Goal: Task Accomplishment & Management: Use online tool/utility

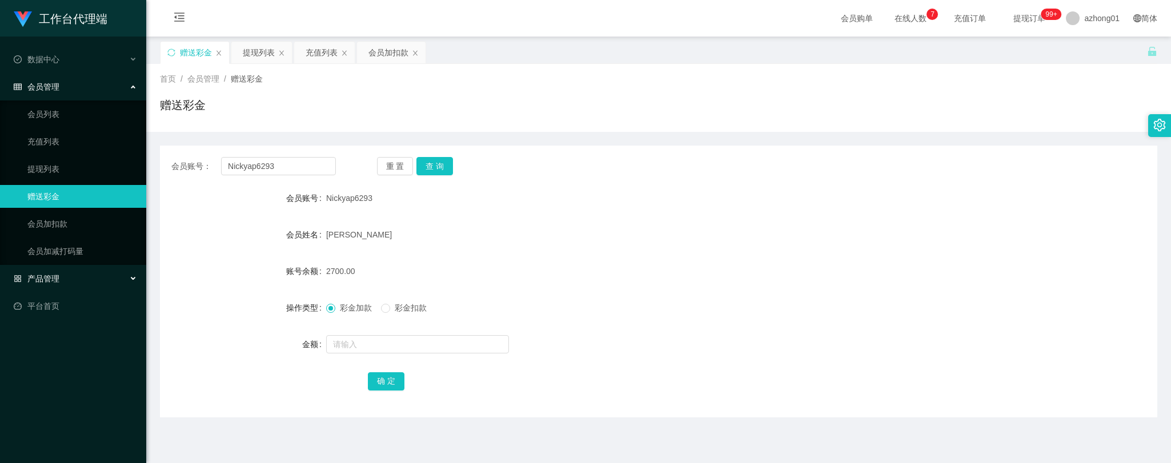
click at [63, 278] on div "产品管理" at bounding box center [73, 278] width 146 height 23
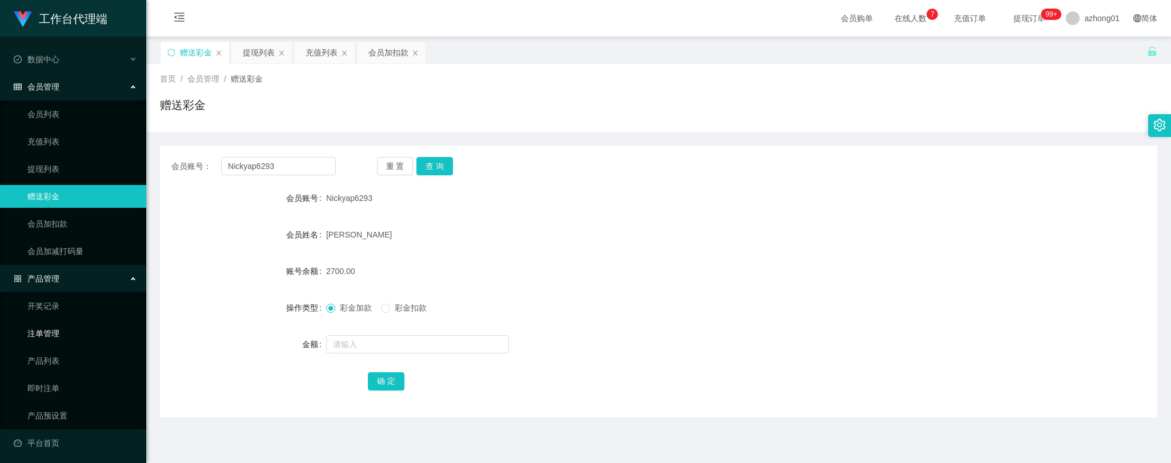
click at [46, 332] on link "注单管理" at bounding box center [82, 333] width 110 height 23
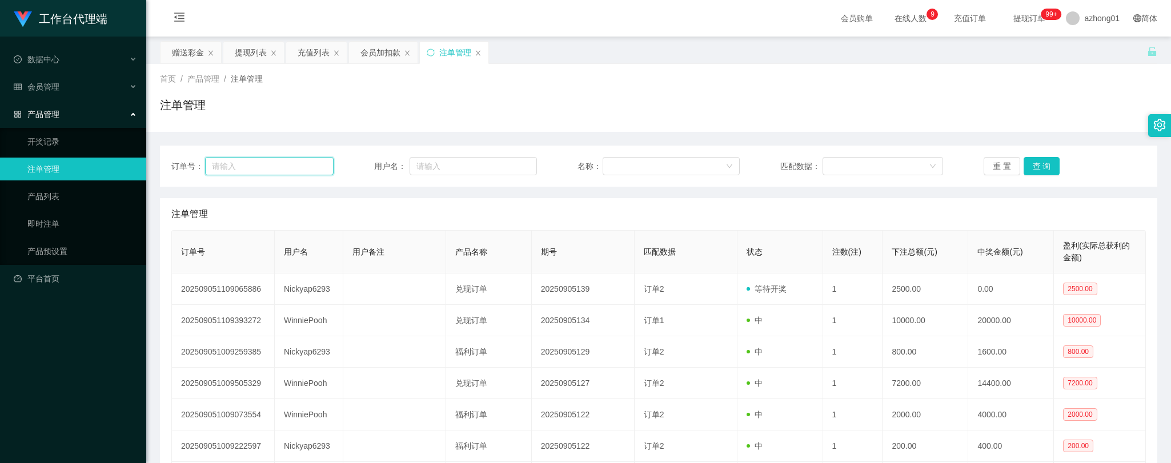
click at [247, 163] on input "text" at bounding box center [269, 166] width 129 height 18
paste input "Nickyap6293"
click at [1038, 166] on button "查 询" at bounding box center [1042, 166] width 37 height 18
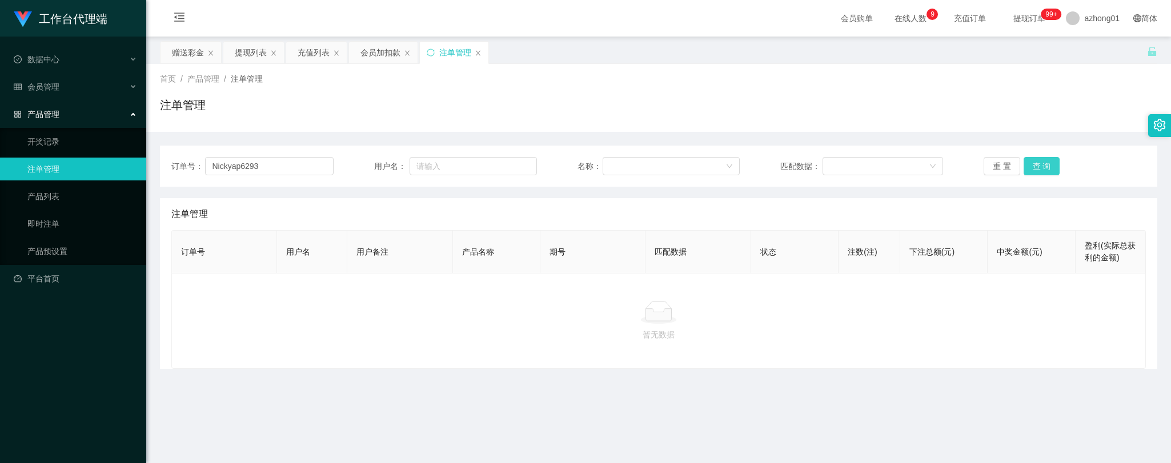
click at [1032, 169] on button "查 询" at bounding box center [1042, 166] width 37 height 18
drag, startPoint x: 280, startPoint y: 166, endPoint x: 147, endPoint y: 162, distance: 132.6
click at [147, 162] on main "关闭左侧 关闭右侧 关闭其它 刷新页面 赠送彩金 提现列表 充值列表 会员加扣款 注单管理 首页 / 产品管理 / 注单管理 / 注单管理 订单号： Nick…" at bounding box center [658, 282] width 1025 height 490
paste input "text"
click at [1034, 168] on button "查 询" at bounding box center [1042, 166] width 37 height 18
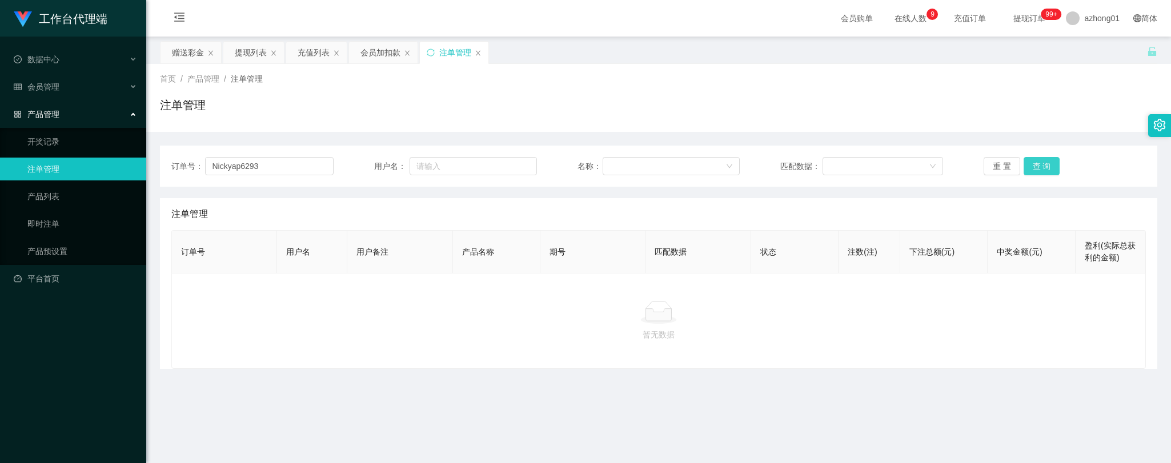
type input "Nickyap6293"
click at [471, 163] on input "text" at bounding box center [473, 166] width 127 height 18
paste input "Nickyap6293"
type input "Nickyap6293"
drag, startPoint x: 244, startPoint y: 167, endPoint x: 123, endPoint y: 166, distance: 121.1
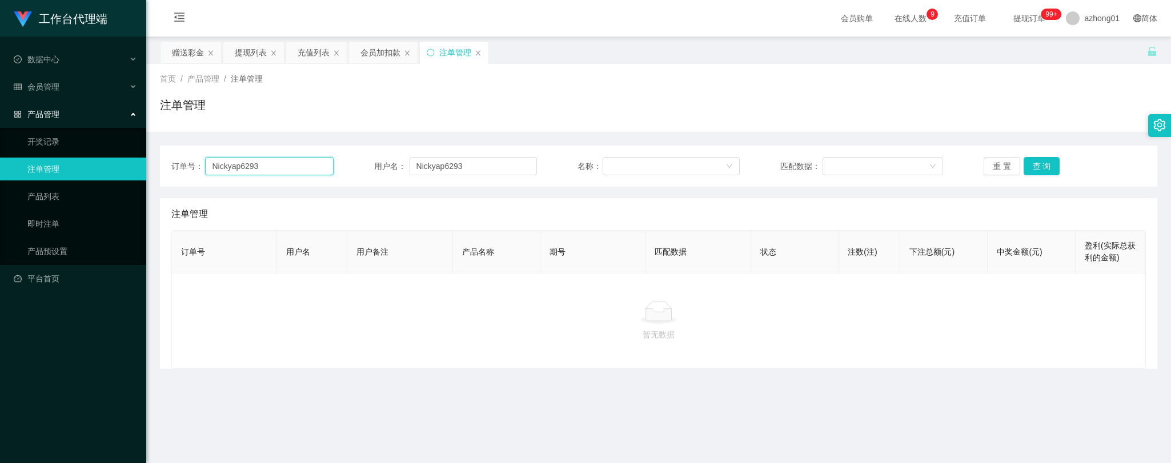
click at [128, 166] on section "工作台代理端 数据中心 会员管理 会员列表 充值列表 提现列表 赠送彩金 会员加扣款 会员加减打码量 产品管理 开奖记录 注单管理 产品列表 即时注单 产品预…" at bounding box center [585, 290] width 1171 height 580
click at [1038, 163] on button "查 询" at bounding box center [1042, 166] width 37 height 18
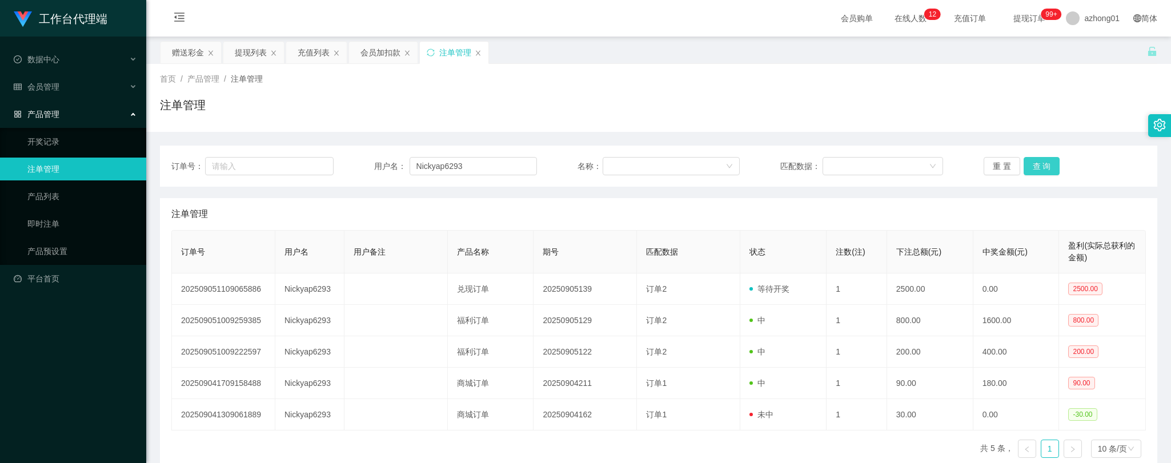
click at [1030, 167] on button "查 询" at bounding box center [1042, 166] width 37 height 18
